Goal: Entertainment & Leisure: Consume media (video, audio)

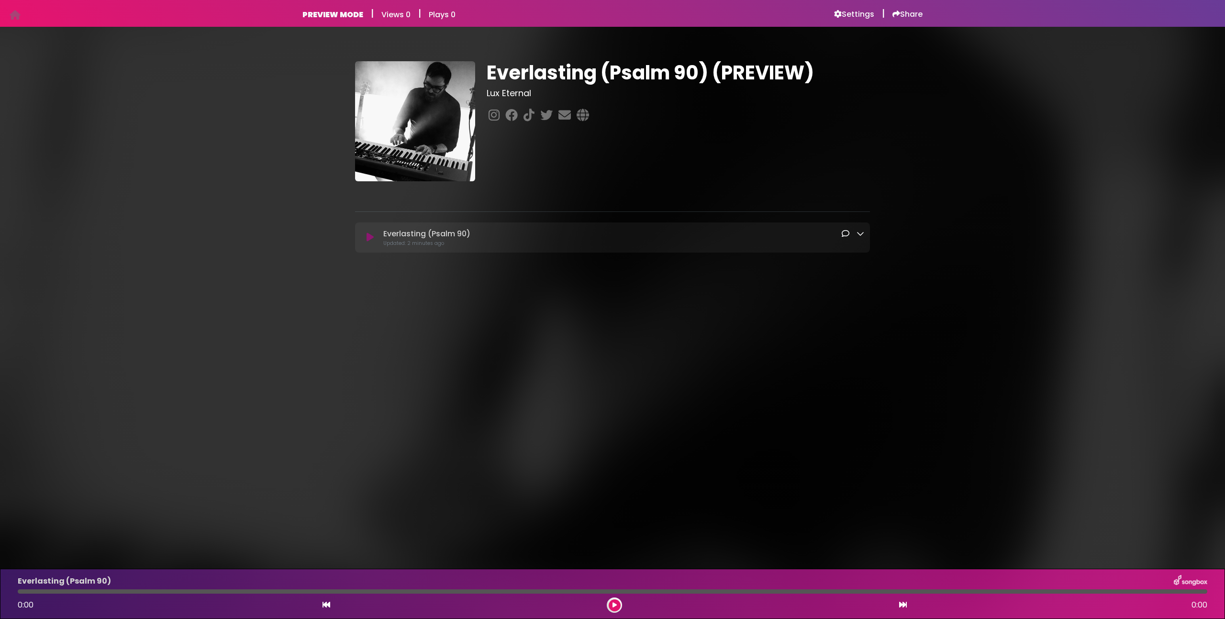
click at [373, 236] on icon at bounding box center [370, 238] width 7 height 10
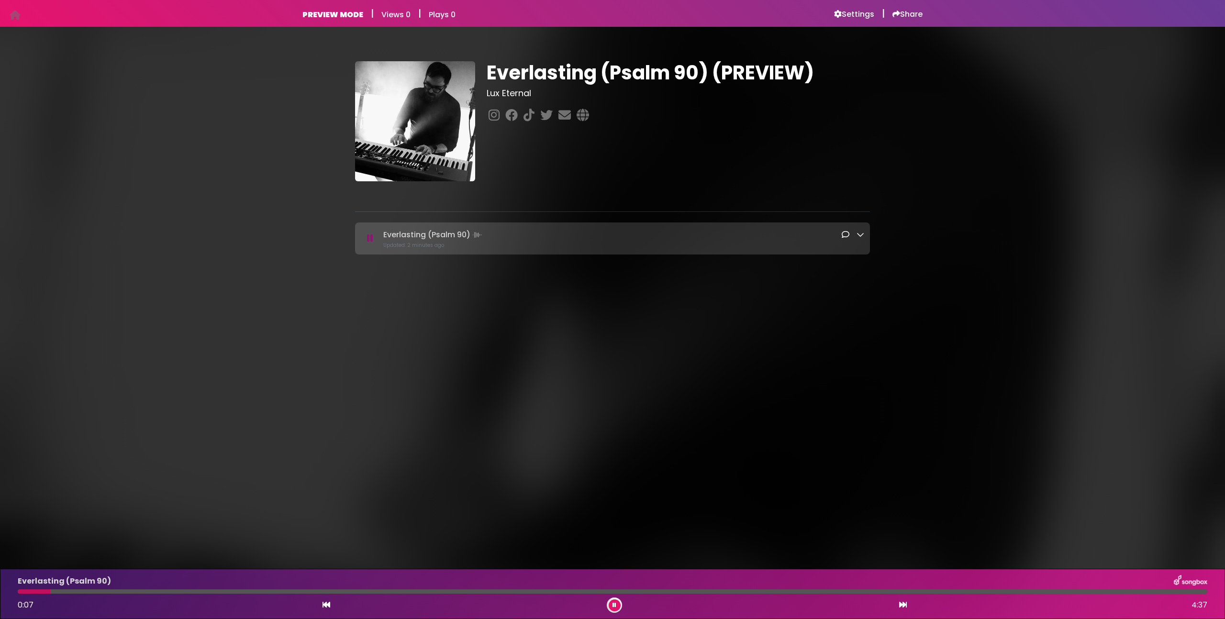
click at [663, 237] on div "Everlasting (Psalm 90) Loading Track..." at bounding box center [622, 234] width 485 height 13
click at [865, 236] on div "Everlasting (Psalm 90) Loading Track..." at bounding box center [612, 238] width 515 height 21
click at [863, 237] on icon at bounding box center [861, 235] width 8 height 8
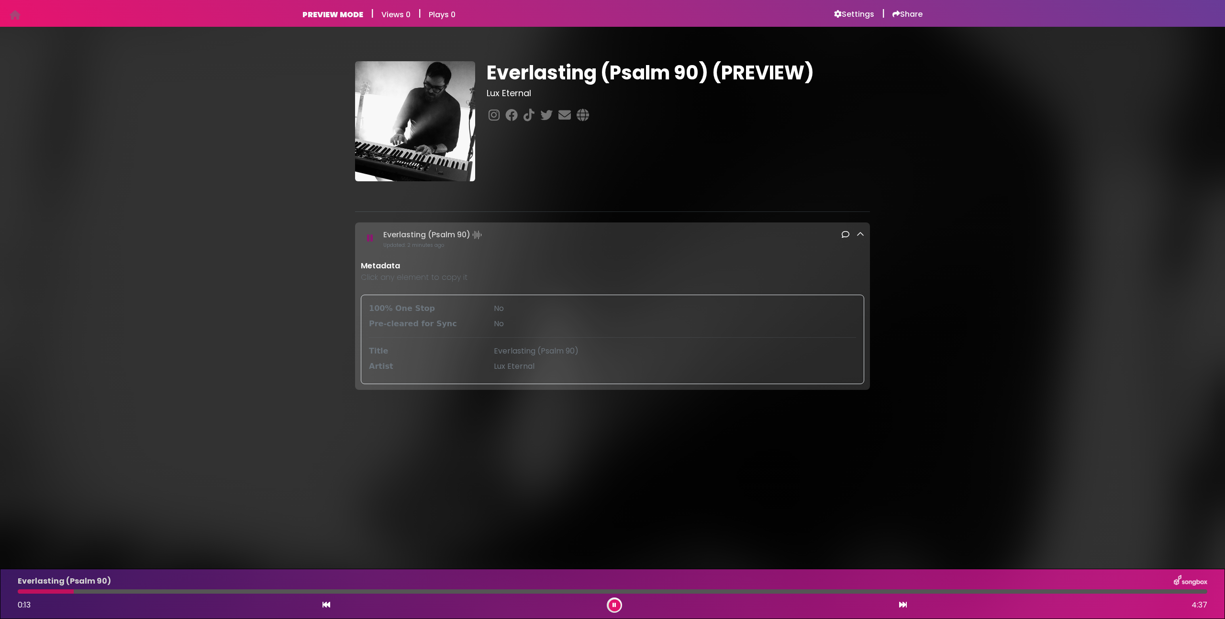
click at [447, 273] on p "Click any element to copy it" at bounding box center [613, 277] width 504 height 11
click at [369, 267] on p "Metadata" at bounding box center [613, 265] width 504 height 11
click at [859, 237] on icon at bounding box center [861, 235] width 8 height 8
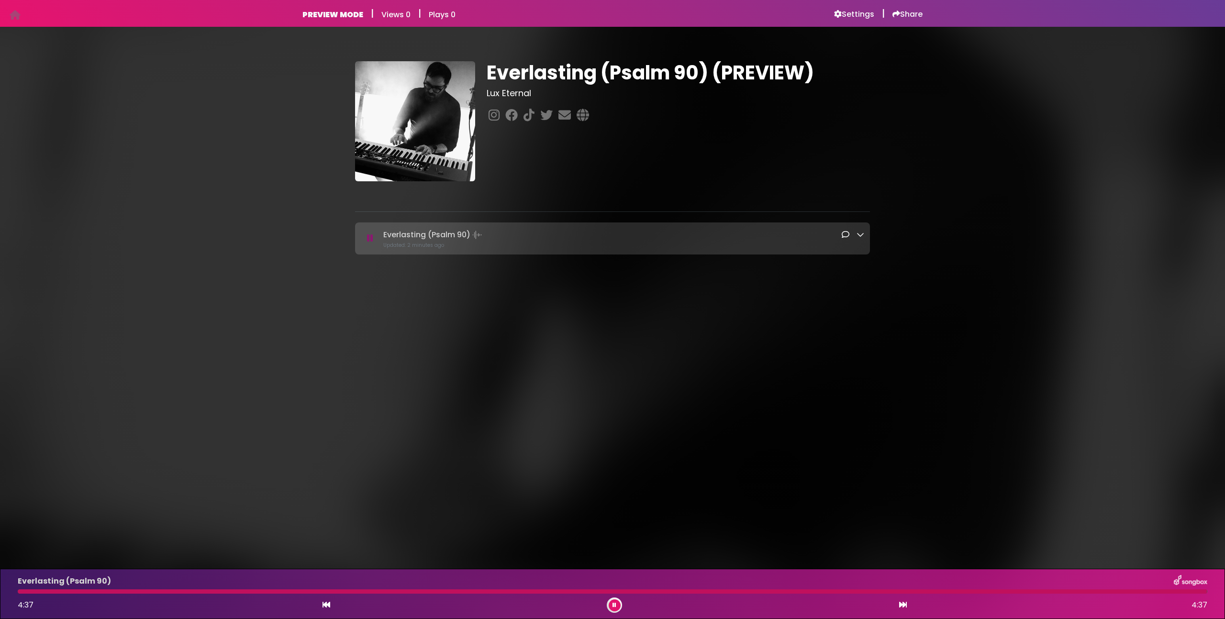
click at [621, 604] on div at bounding box center [614, 605] width 15 height 15
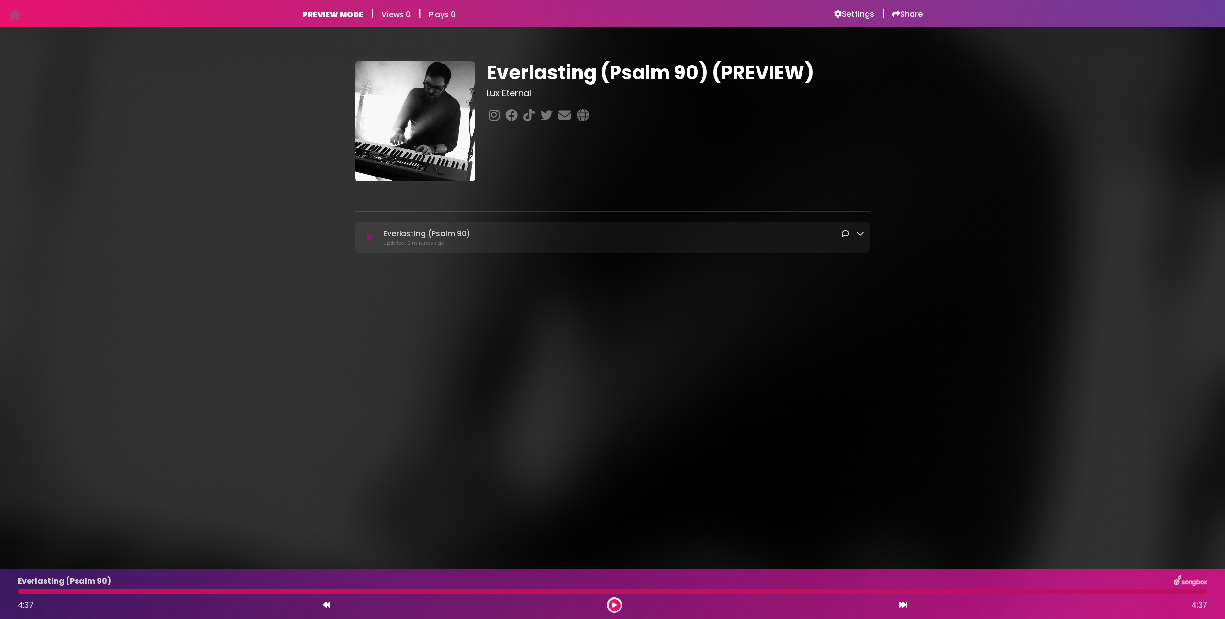
click at [619, 604] on button at bounding box center [615, 606] width 12 height 12
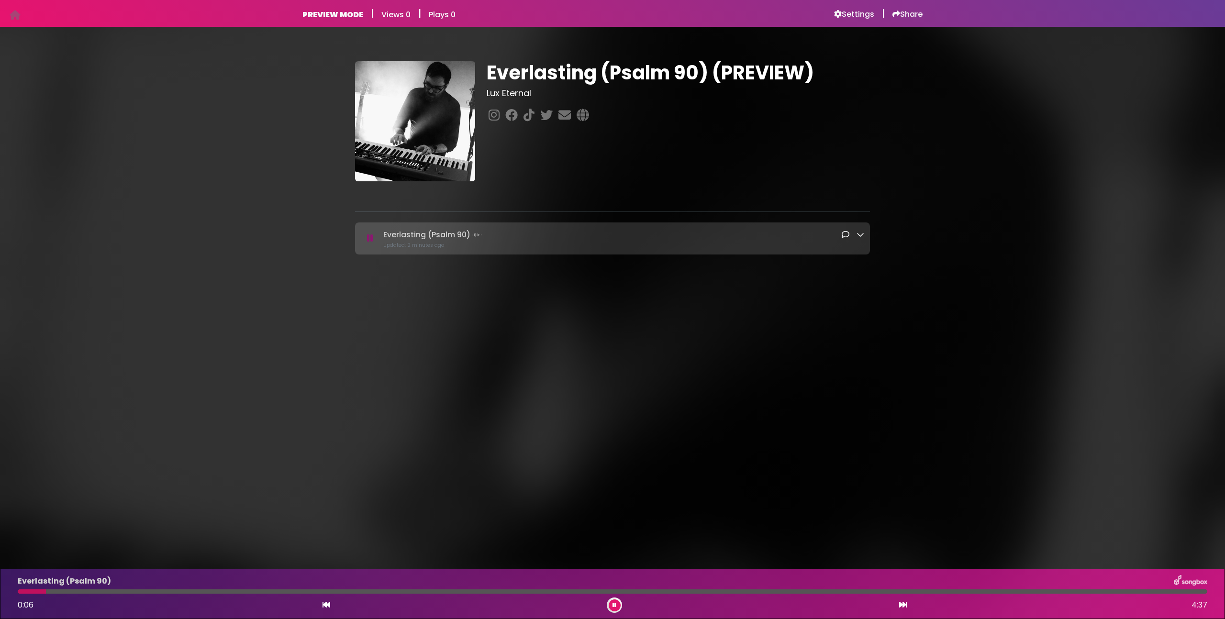
click at [627, 607] on div "0:06 4:37" at bounding box center [612, 605] width 1201 height 15
click at [620, 607] on div at bounding box center [614, 605] width 15 height 15
click at [616, 606] on button at bounding box center [615, 606] width 12 height 12
